Goal: Complete application form

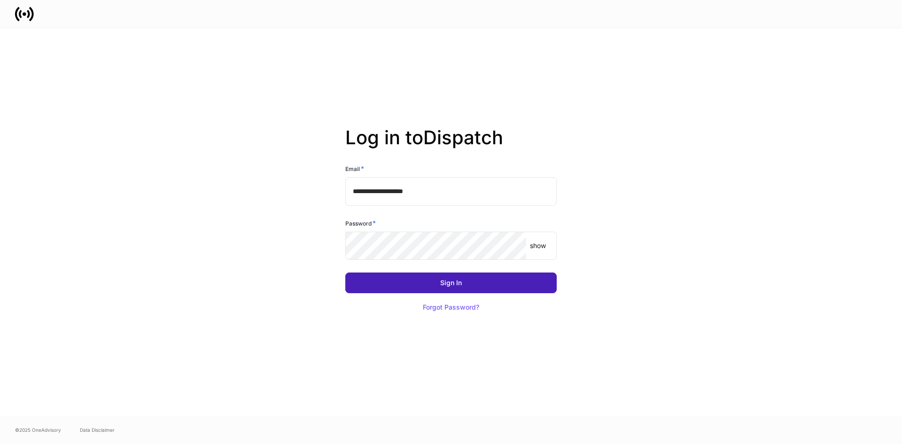
click at [469, 284] on button "Sign In" at bounding box center [450, 282] width 211 height 21
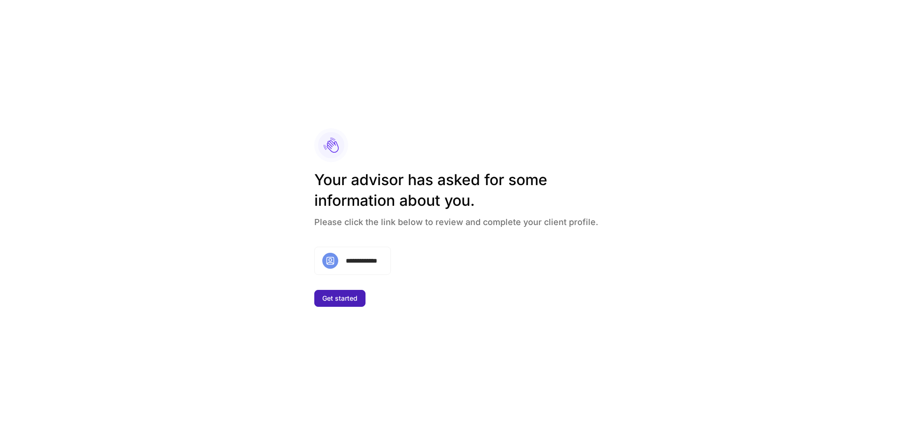
click at [333, 300] on div "Get started" at bounding box center [339, 298] width 35 height 7
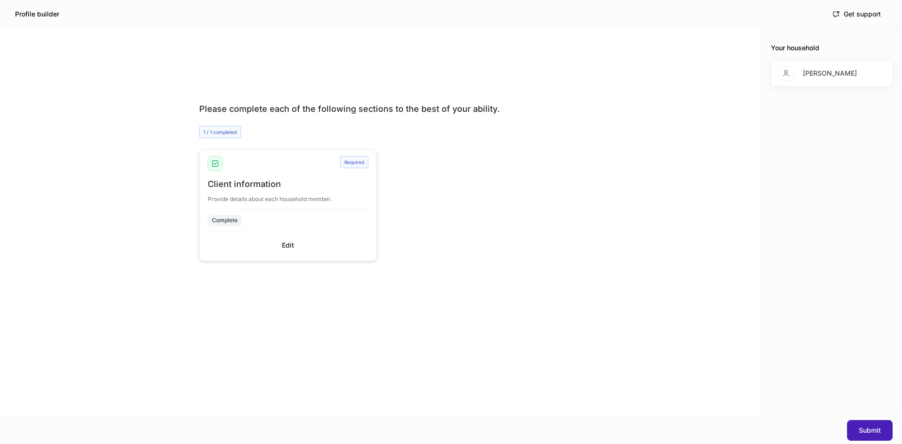
click at [867, 430] on div "Submit" at bounding box center [870, 430] width 22 height 7
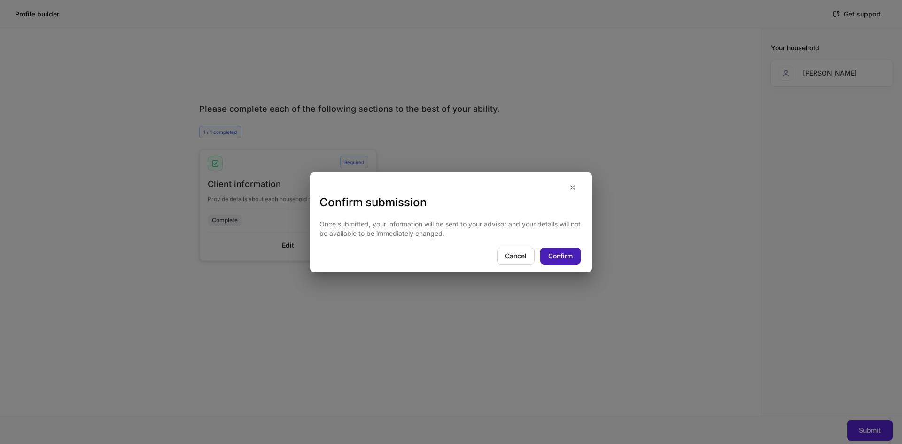
click at [572, 256] on div "Confirm" at bounding box center [560, 256] width 24 height 7
